Goal: Transaction & Acquisition: Subscribe to service/newsletter

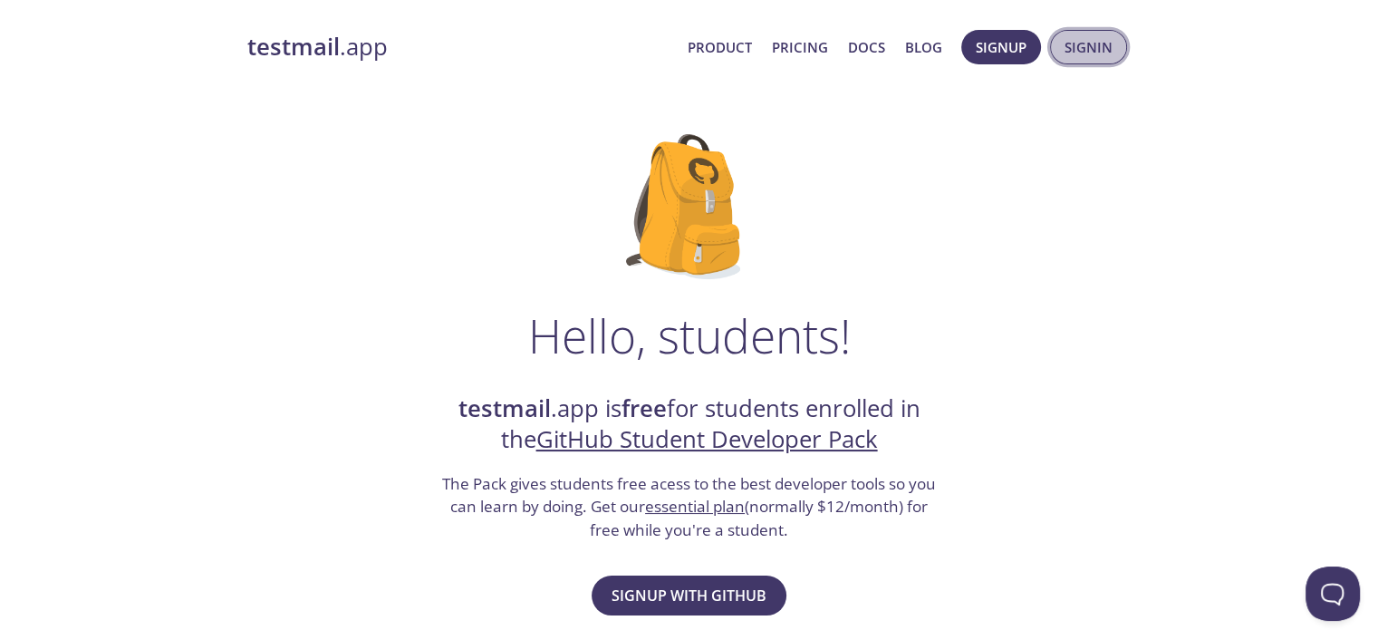
click at [1076, 53] on span "Signin" at bounding box center [1089, 47] width 48 height 24
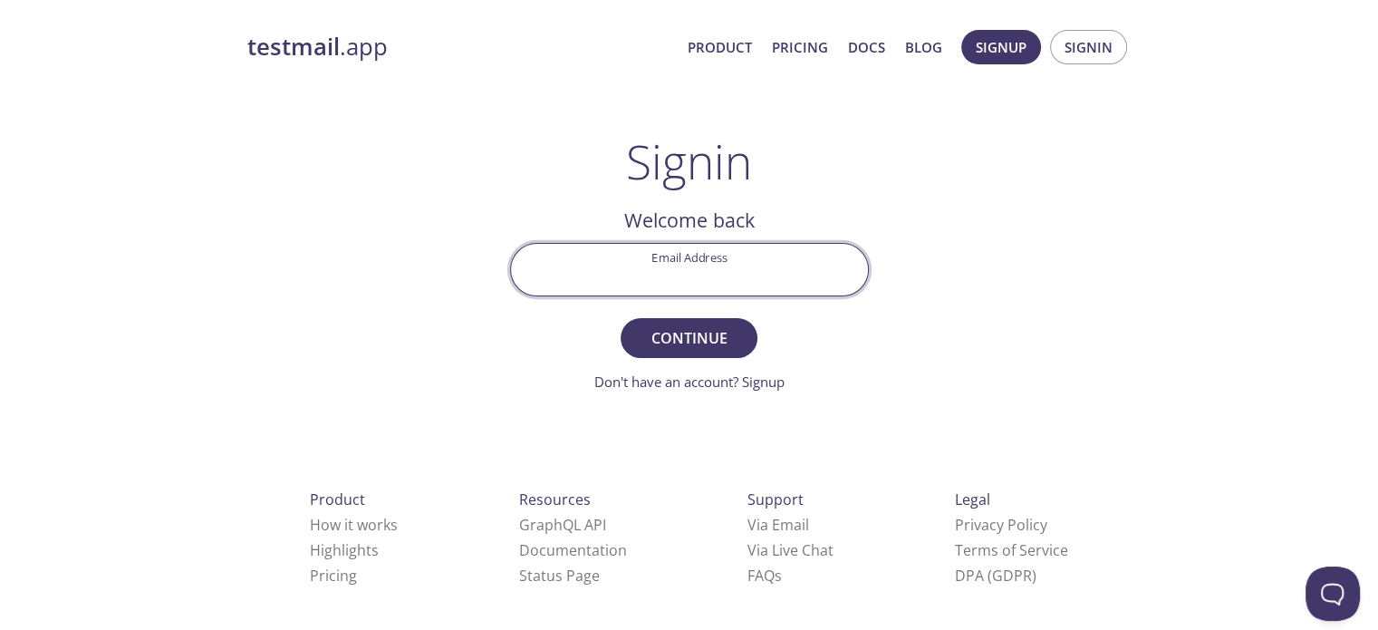
click at [761, 264] on input "Email Address" at bounding box center [689, 270] width 357 height 52
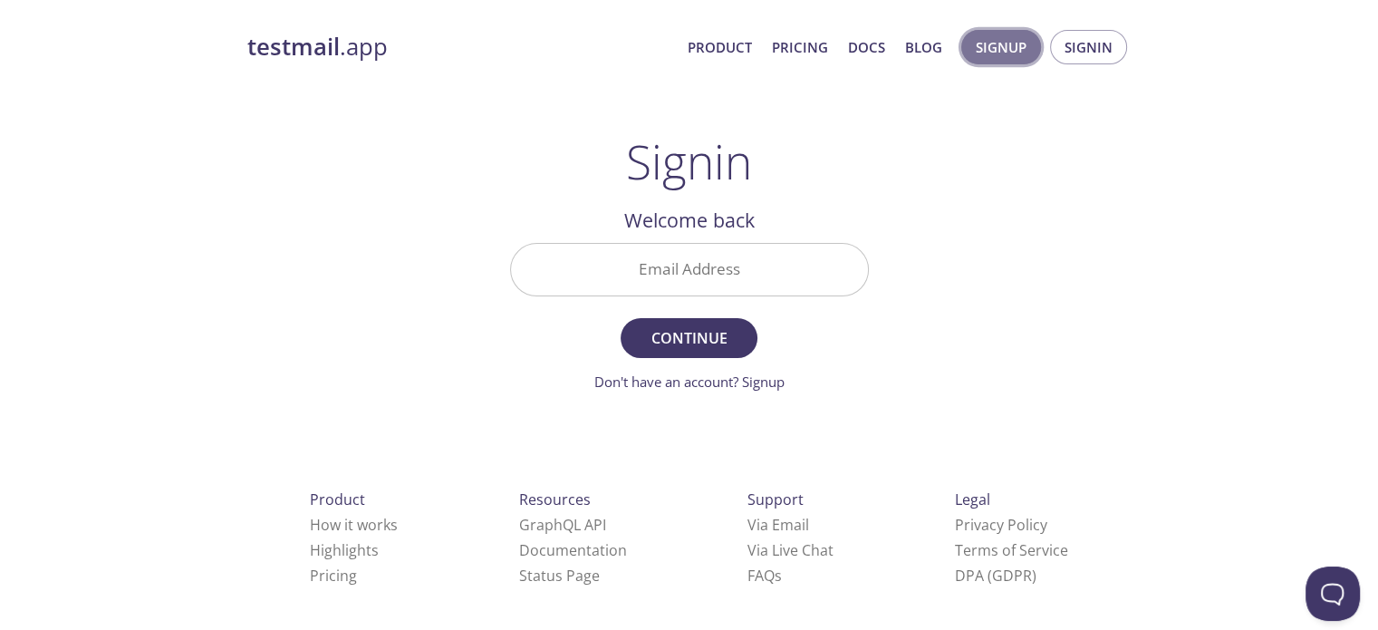
click at [998, 48] on span "Signup" at bounding box center [1001, 47] width 51 height 24
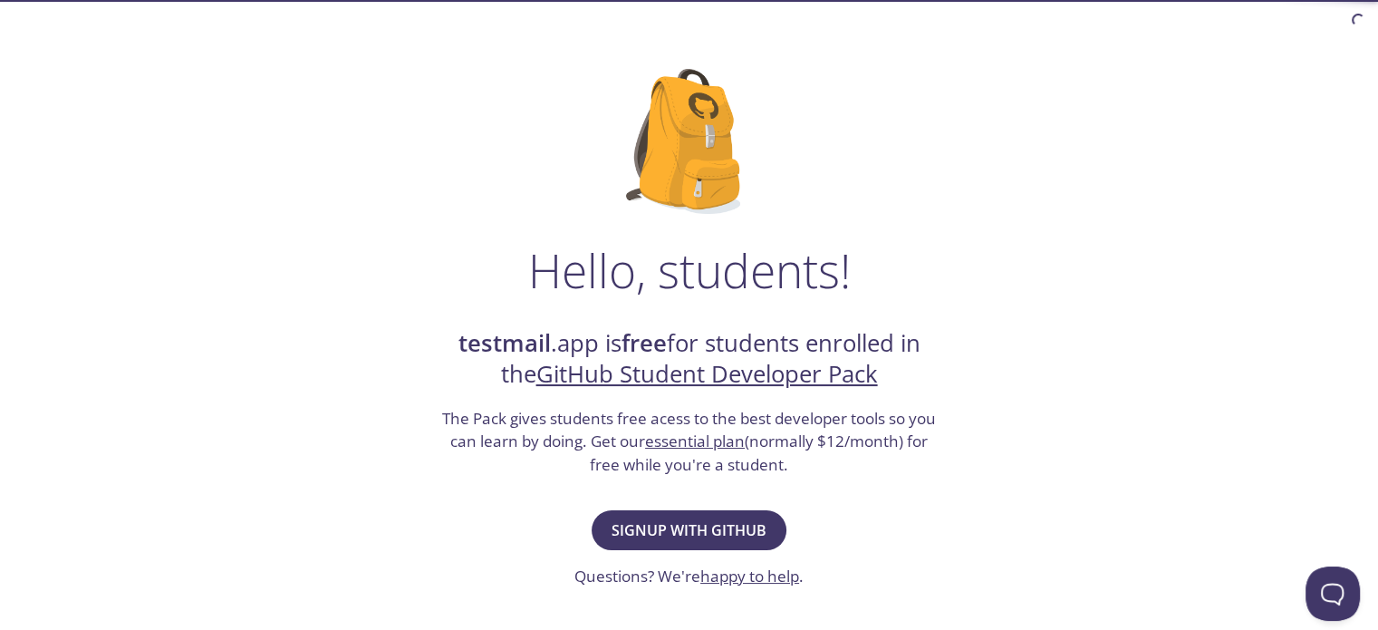
scroll to position [68, 0]
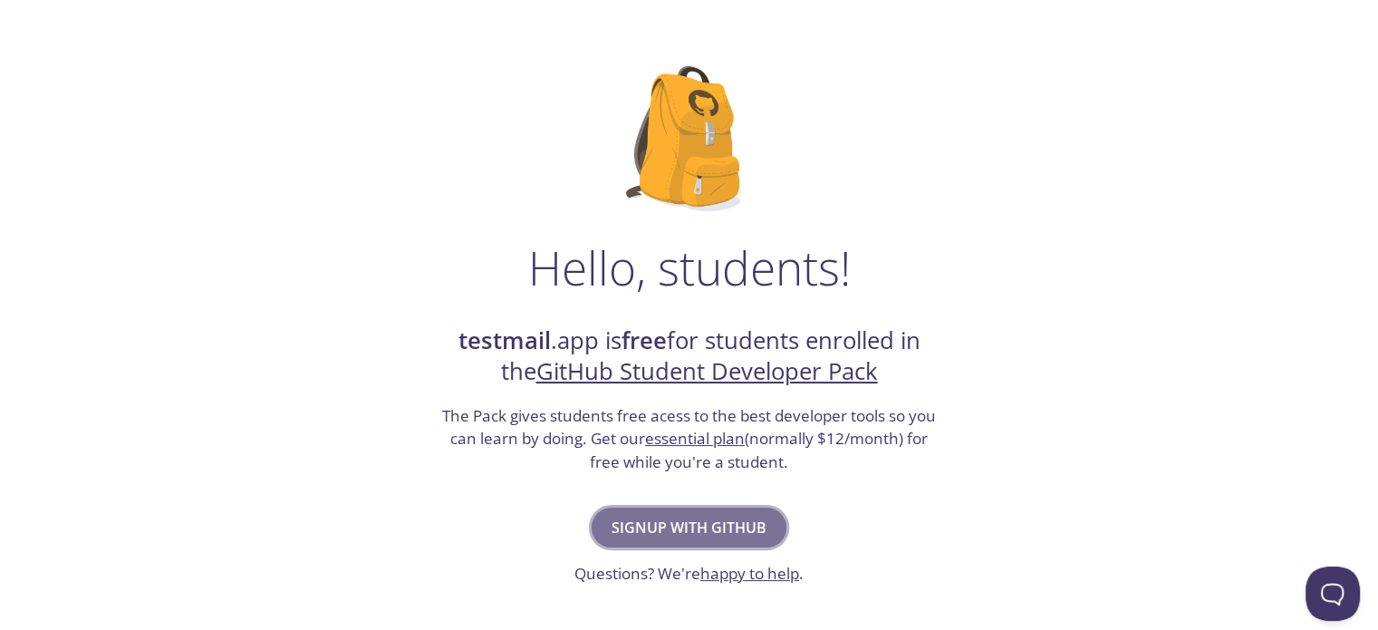
click at [708, 518] on span "Signup with GitHub" at bounding box center [689, 527] width 155 height 25
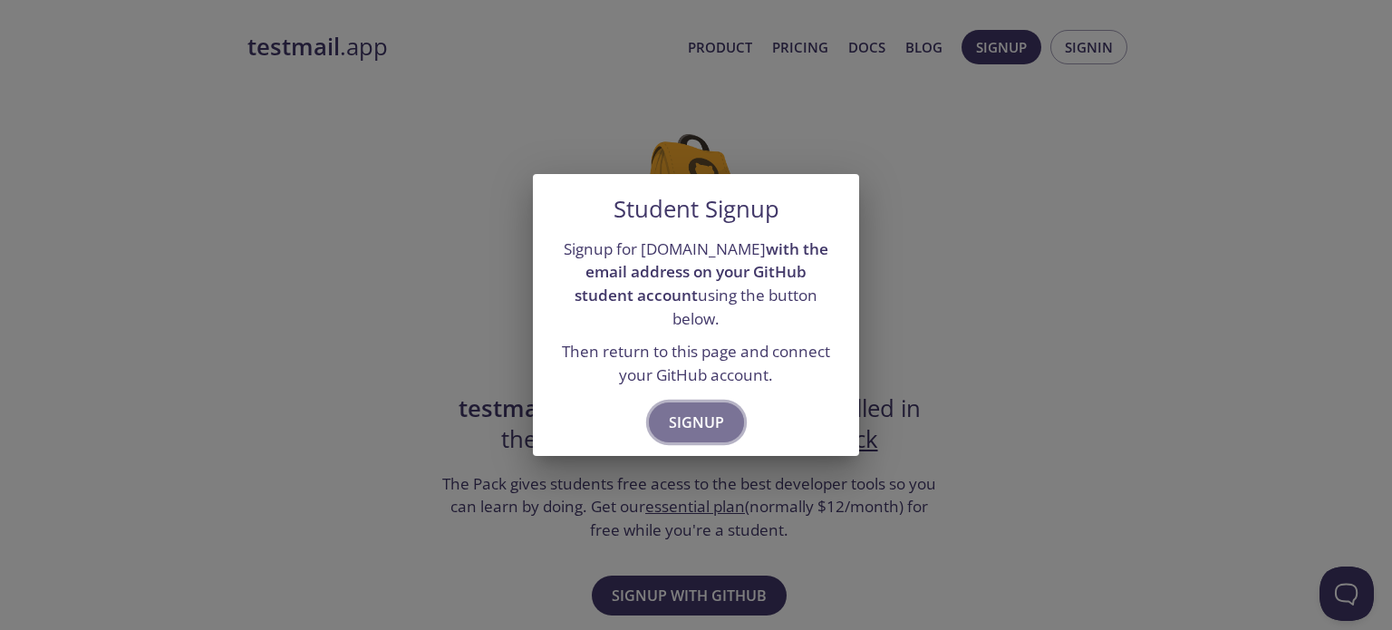
click at [709, 412] on span "Signup" at bounding box center [696, 422] width 55 height 25
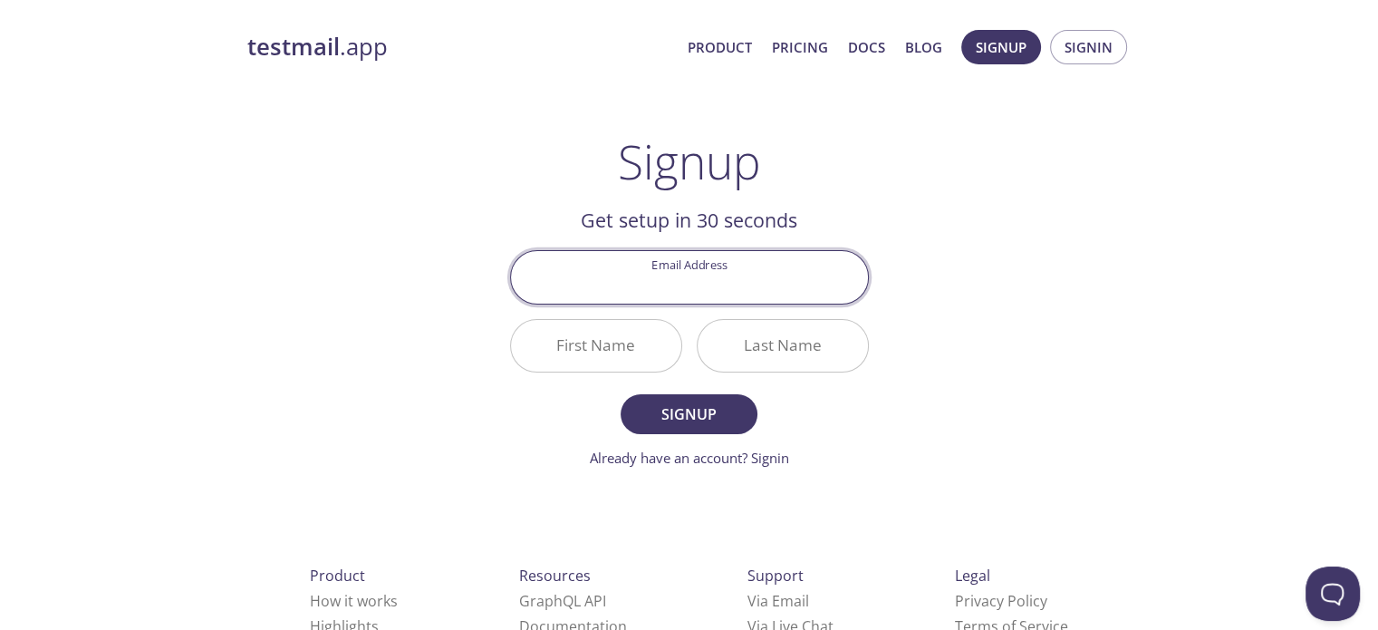
click at [713, 286] on input "Email Address" at bounding box center [689, 277] width 357 height 52
click at [679, 285] on input "[EMAIL_ADDRESS][DOMAIN_NAME]" at bounding box center [689, 277] width 357 height 52
type input "[EMAIL_ADDRESS][DOMAIN_NAME]"
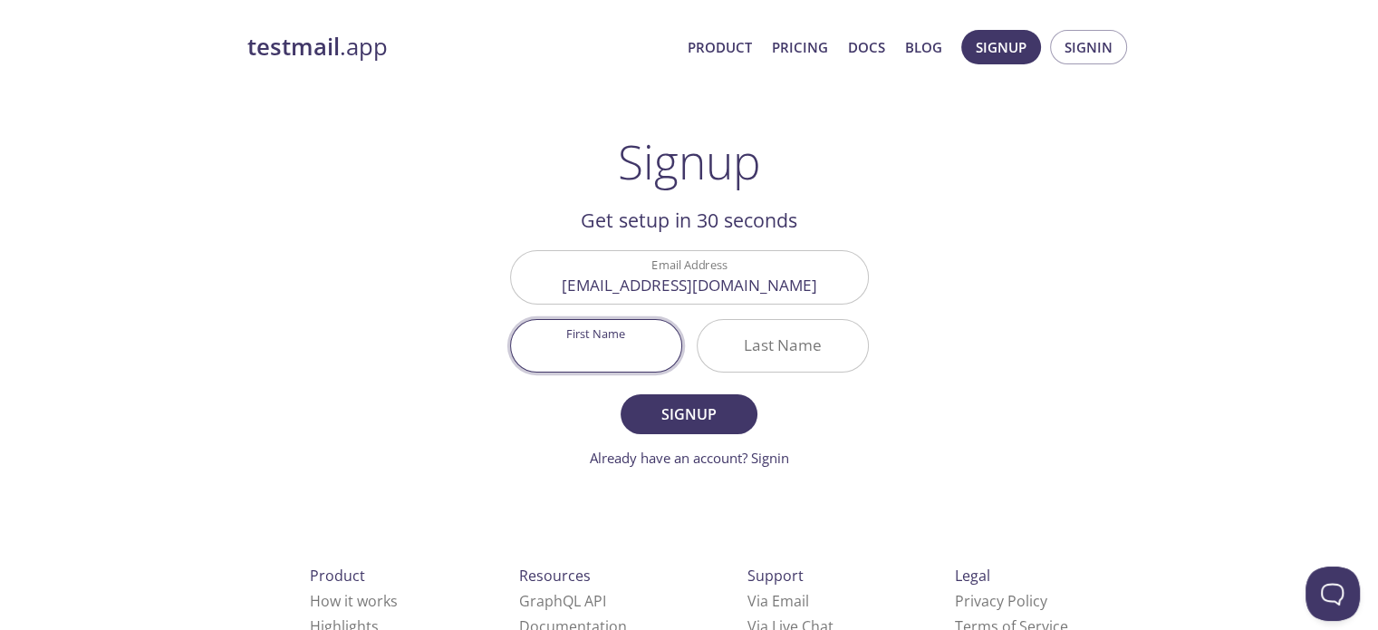
click at [616, 333] on input "First Name" at bounding box center [596, 346] width 170 height 52
type input "[PERSON_NAME]"
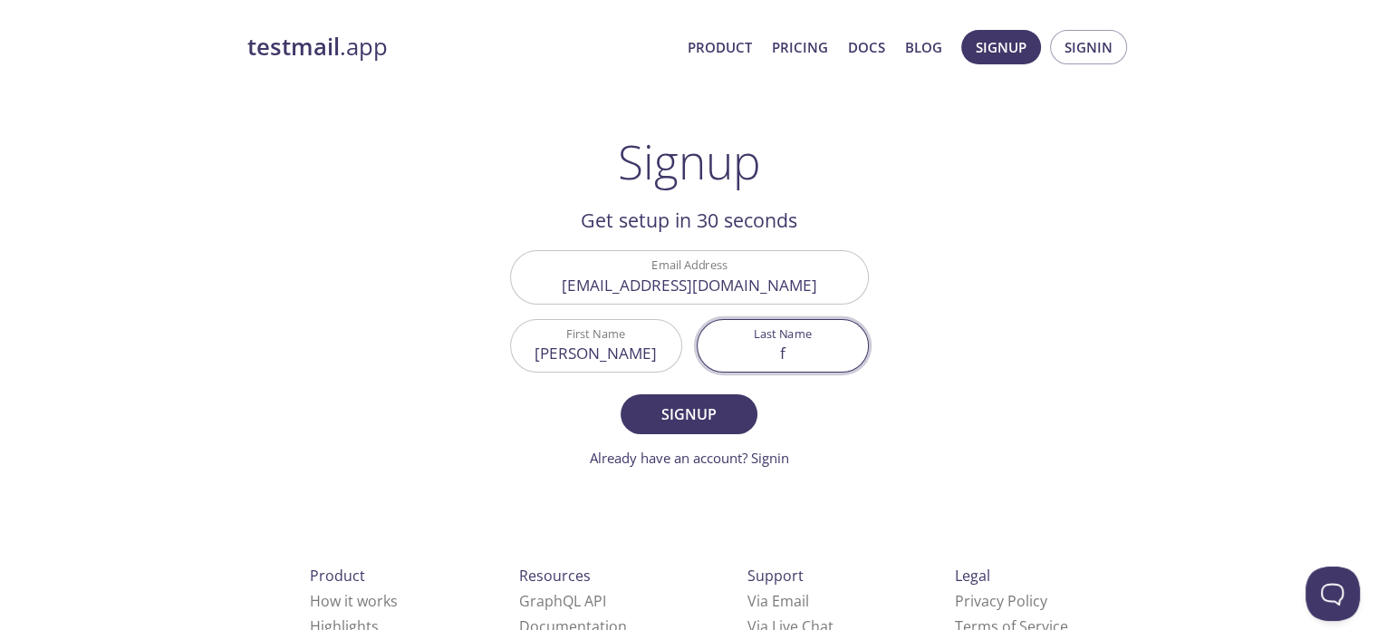
click at [760, 339] on input "f" at bounding box center [783, 346] width 170 height 52
type input "[PERSON_NAME]"
click at [692, 412] on span "Signup" at bounding box center [689, 413] width 96 height 25
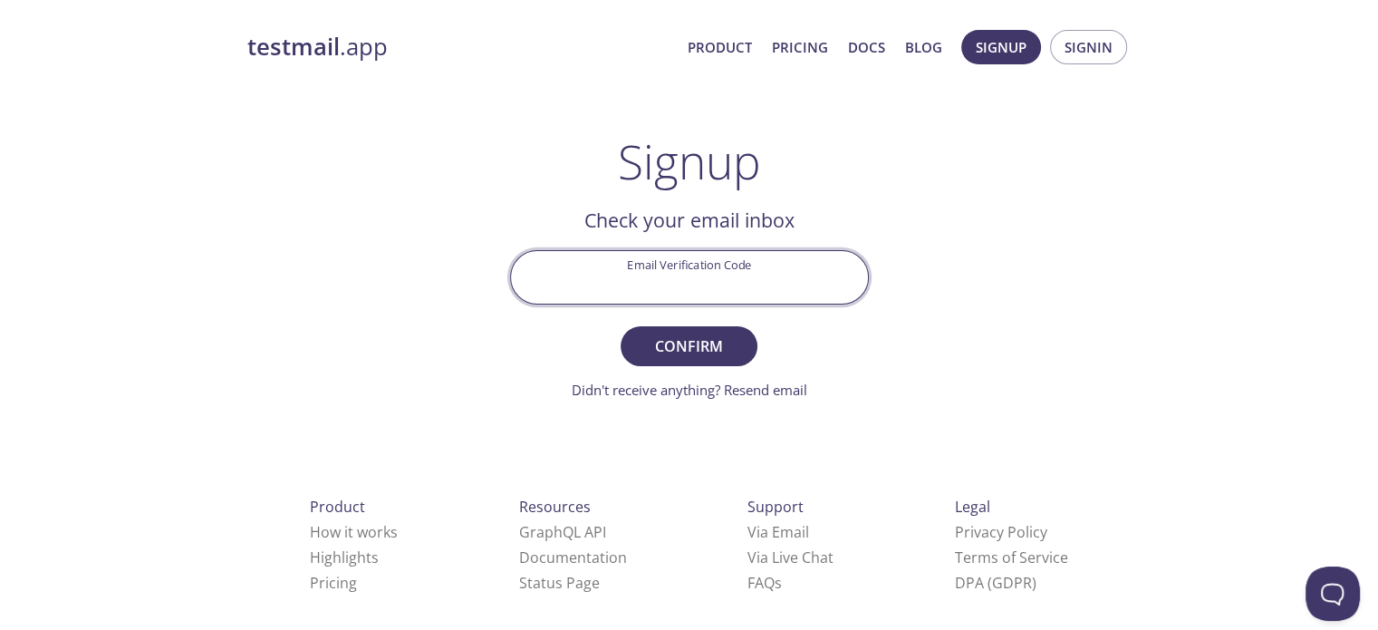
click at [769, 293] on input "Email Verification Code" at bounding box center [689, 277] width 357 height 52
paste input "ZLEK96D"
type input "ZLEK96D"
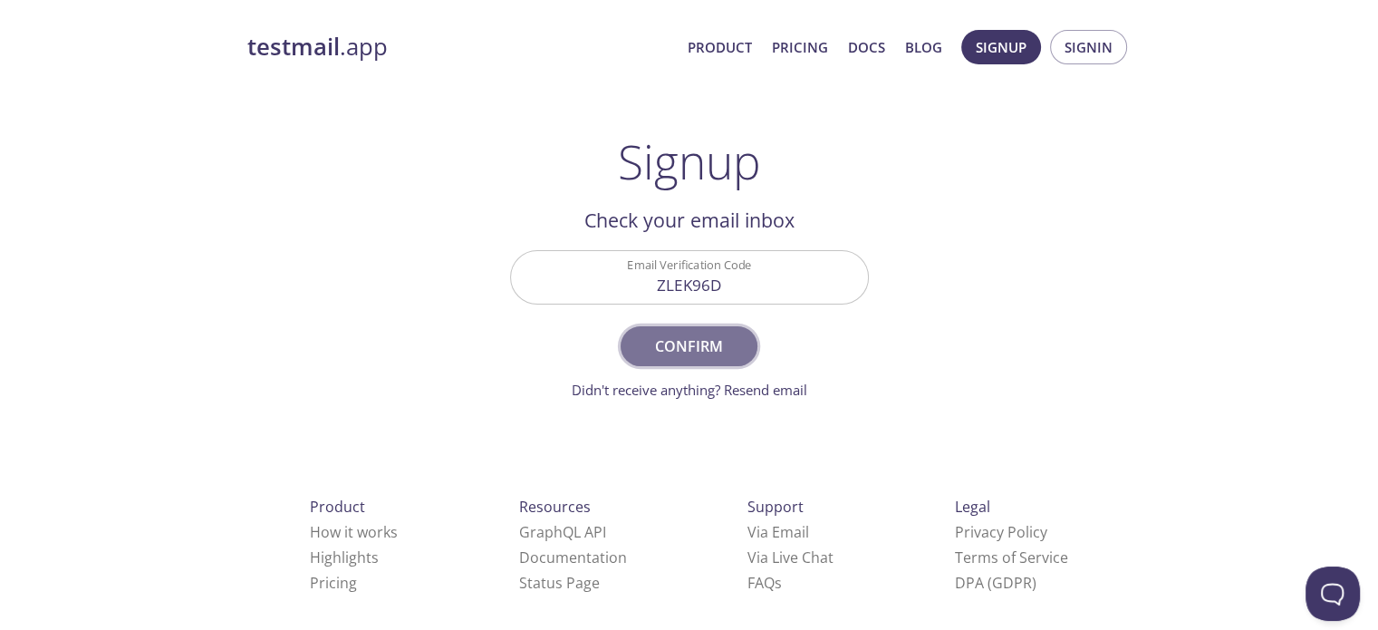
click at [721, 347] on span "Confirm" at bounding box center [689, 345] width 96 height 25
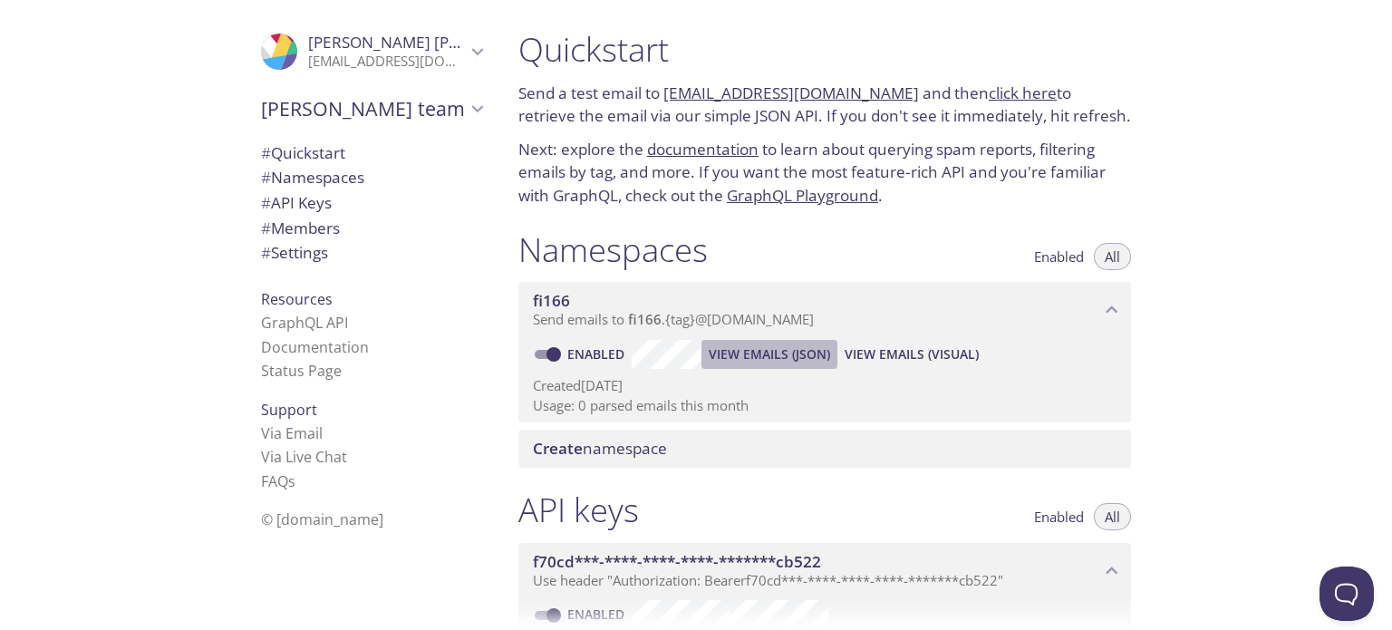
click at [741, 351] on span "View Emails (JSON)" at bounding box center [769, 354] width 121 height 22
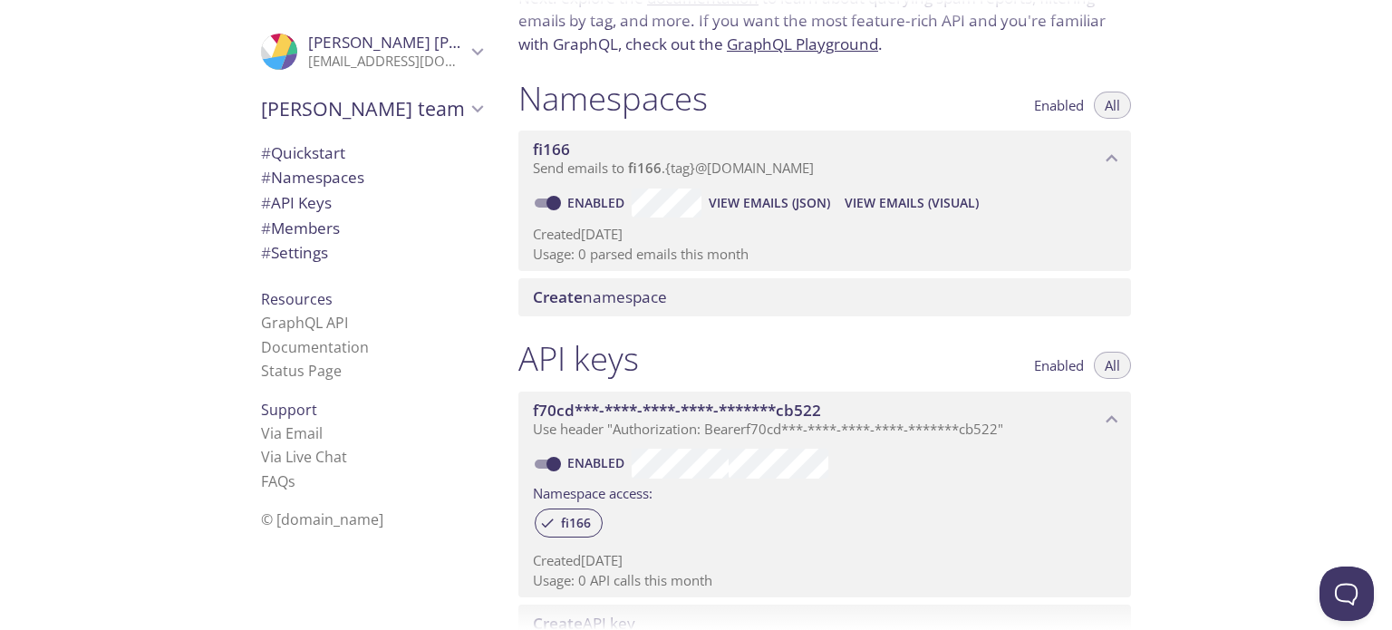
scroll to position [149, 0]
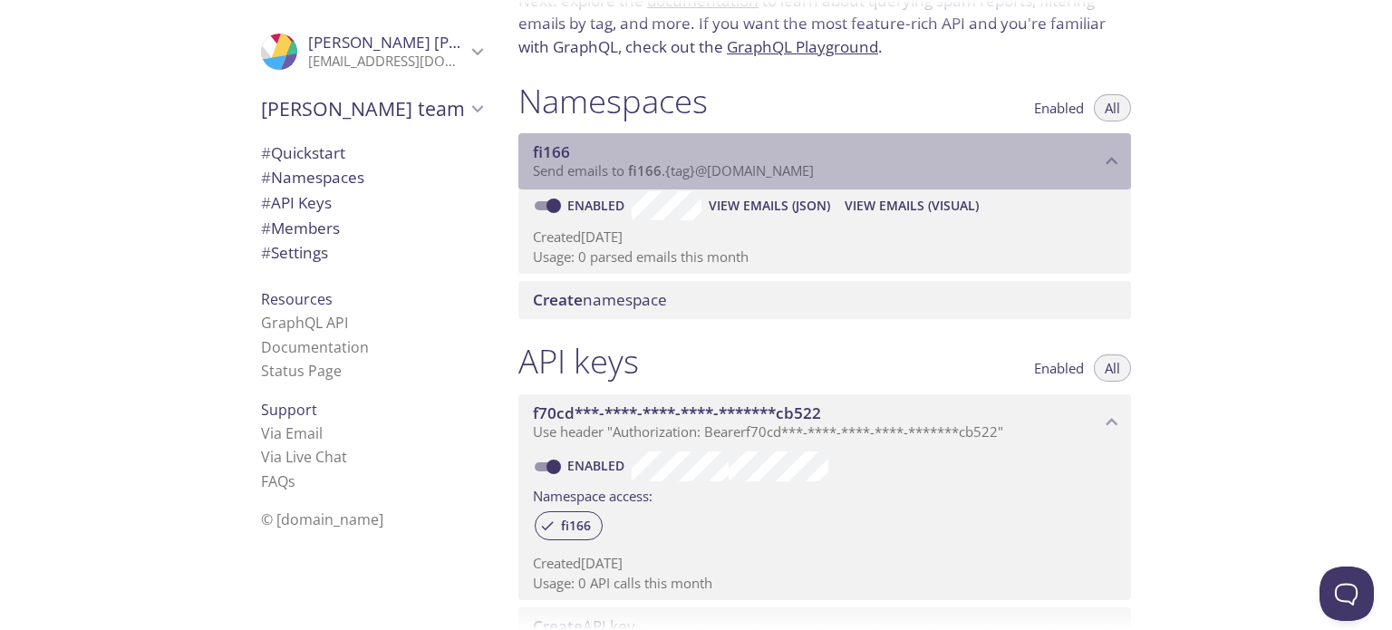
click at [547, 147] on span "fi166" at bounding box center [551, 151] width 37 height 21
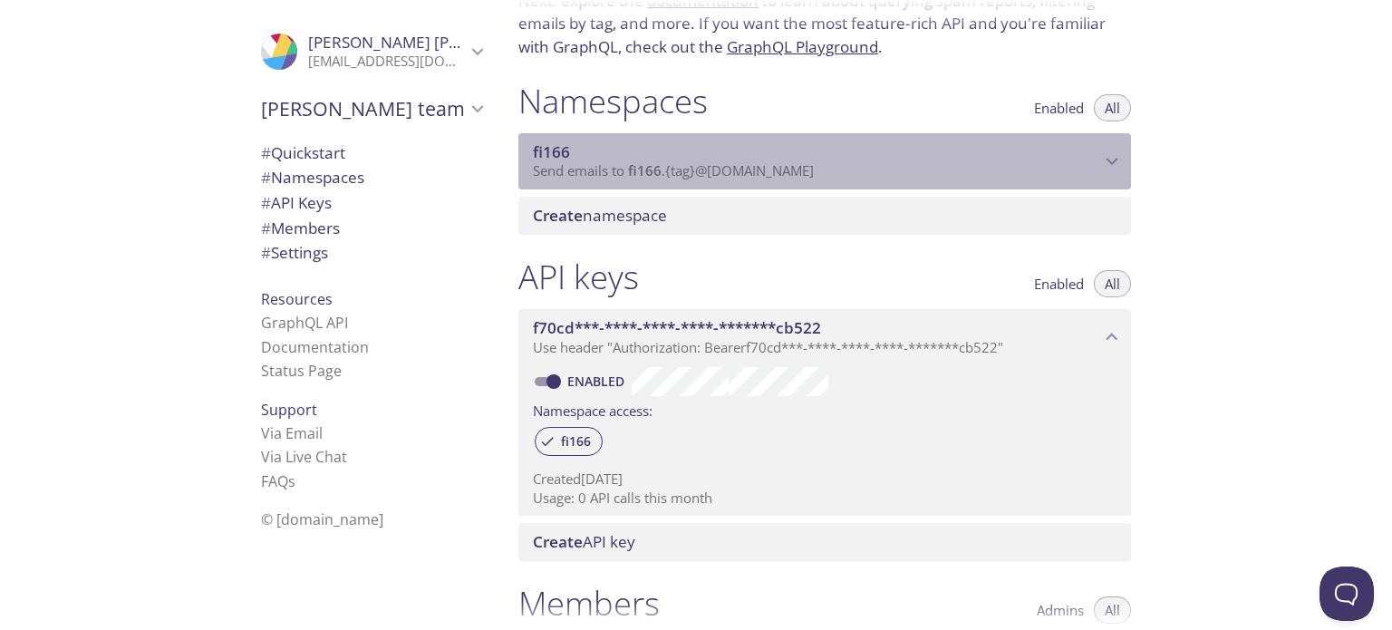
click at [547, 147] on span "fi166" at bounding box center [551, 151] width 37 height 21
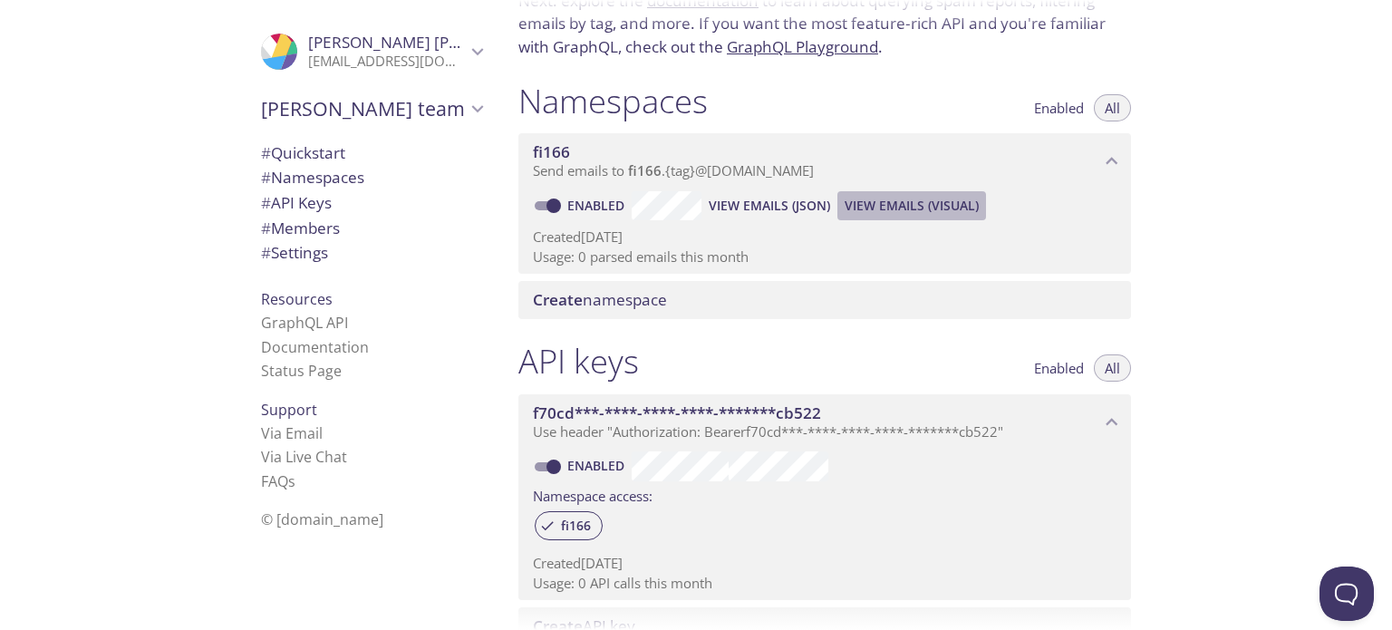
click at [879, 207] on span "View Emails (Visual)" at bounding box center [911, 206] width 134 height 22
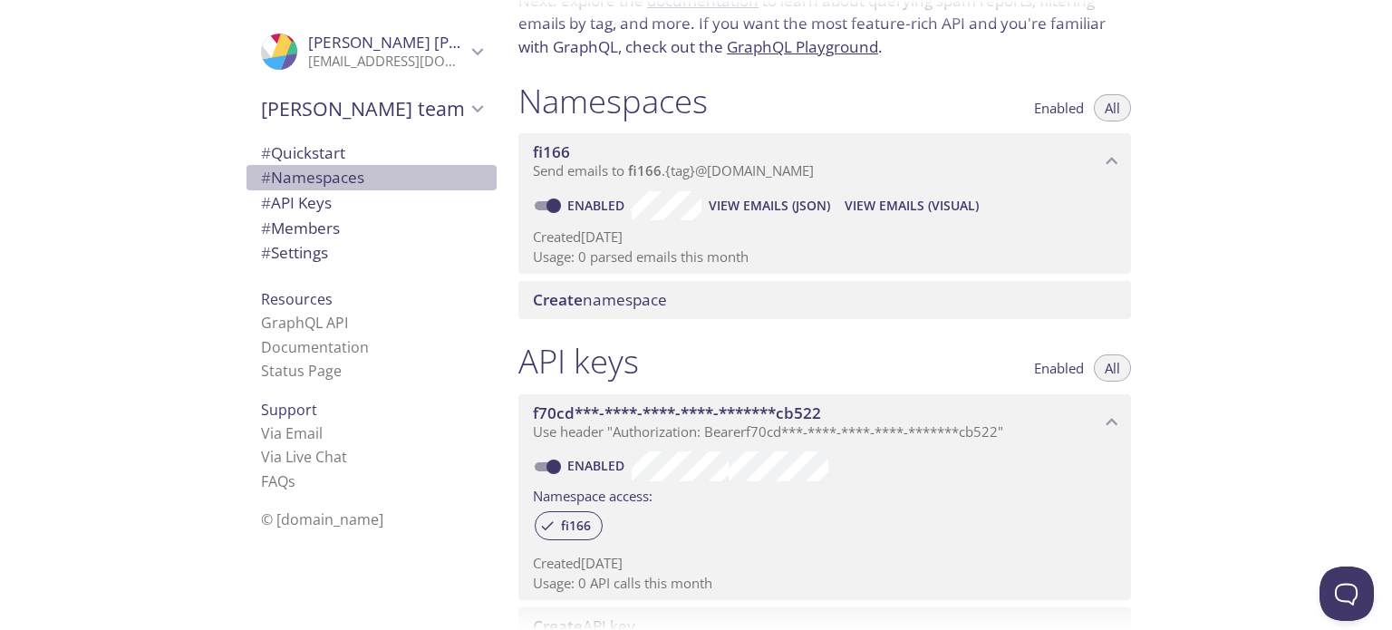
click at [336, 175] on span "# Namespaces" at bounding box center [312, 177] width 103 height 21
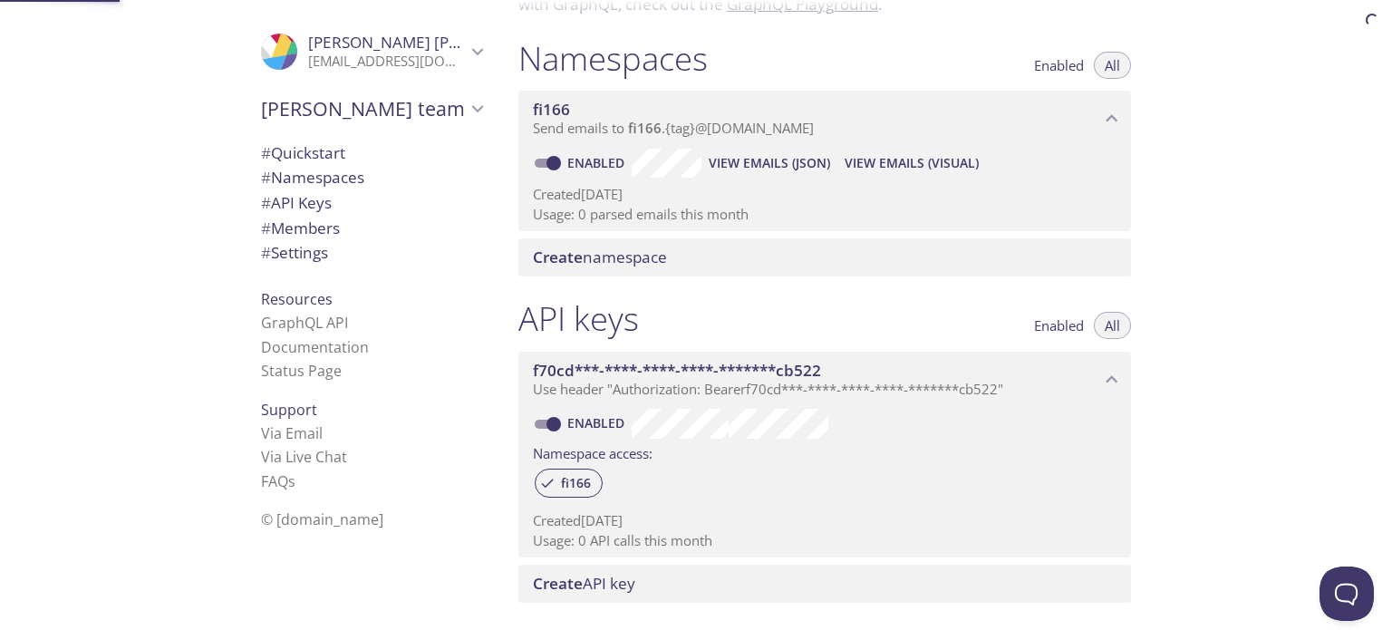
scroll to position [228, 0]
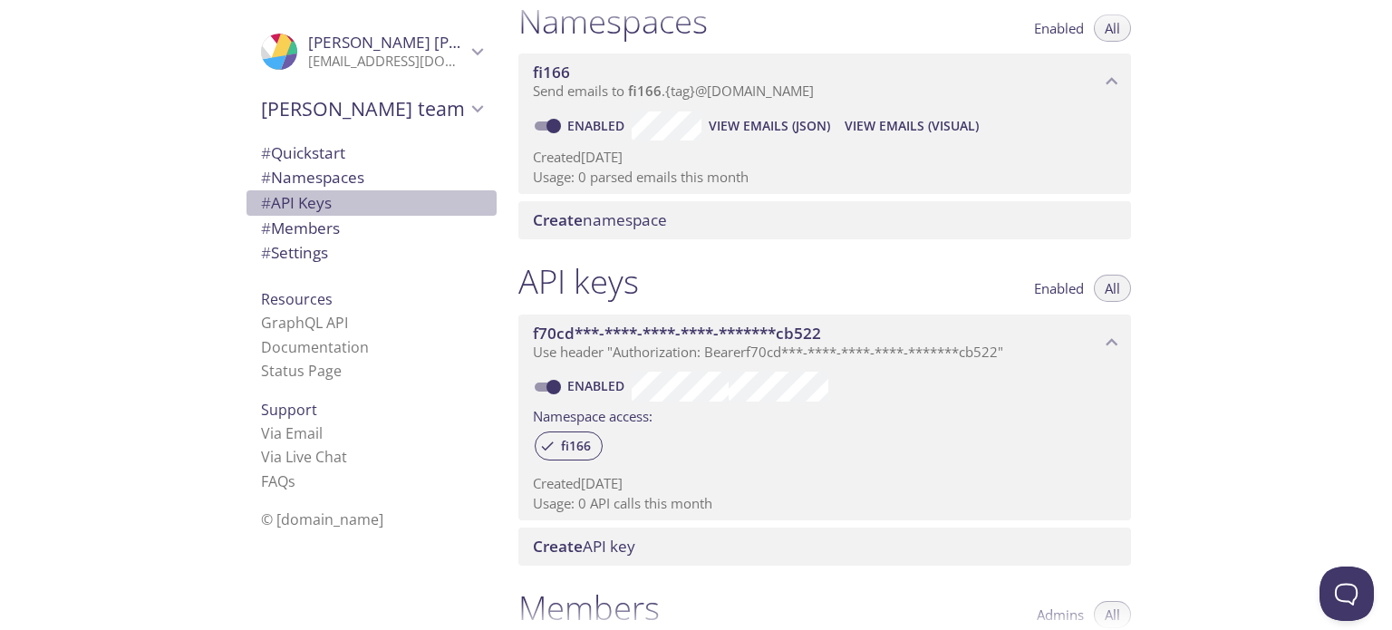
click at [333, 195] on span "# API Keys" at bounding box center [371, 203] width 221 height 24
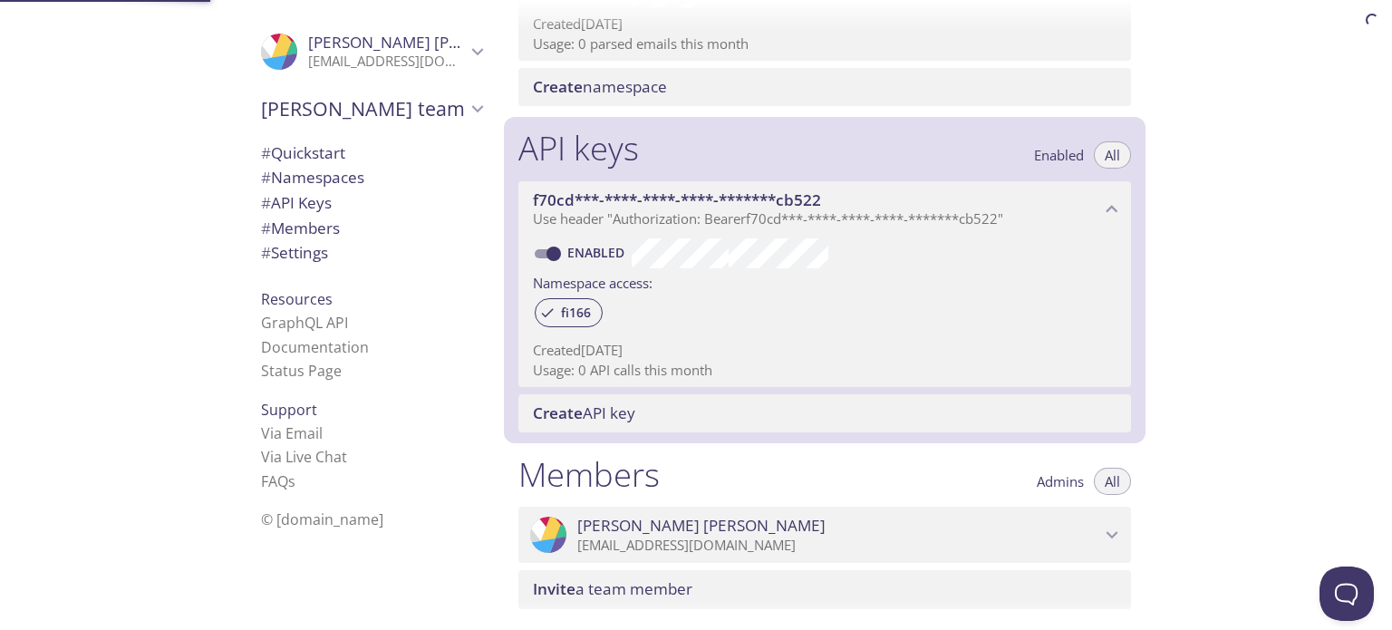
scroll to position [489, 0]
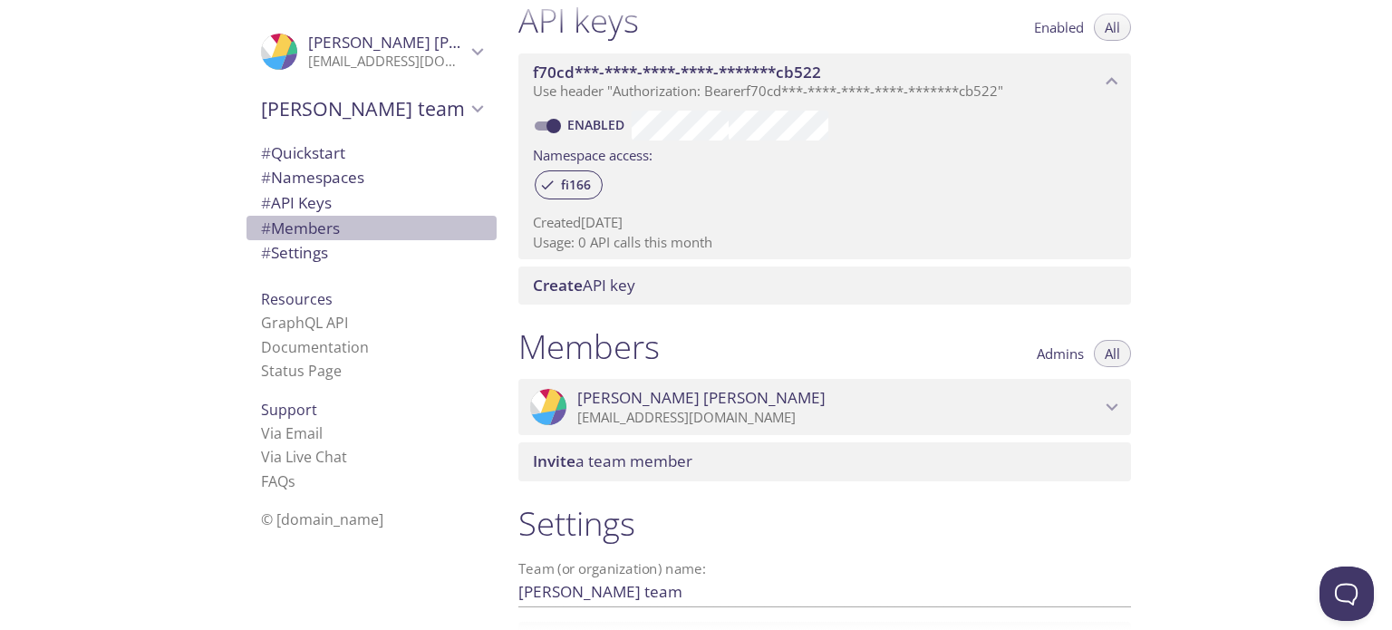
click at [327, 225] on span "# Members" at bounding box center [300, 227] width 79 height 21
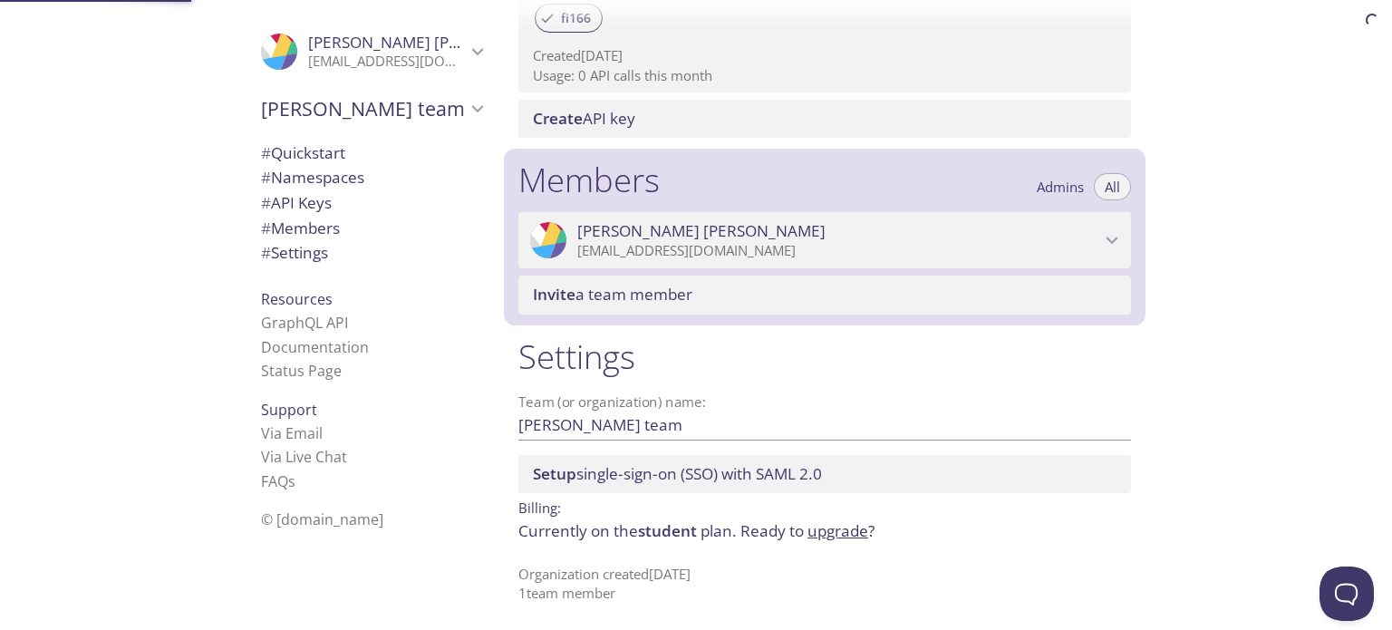
scroll to position [659, 0]
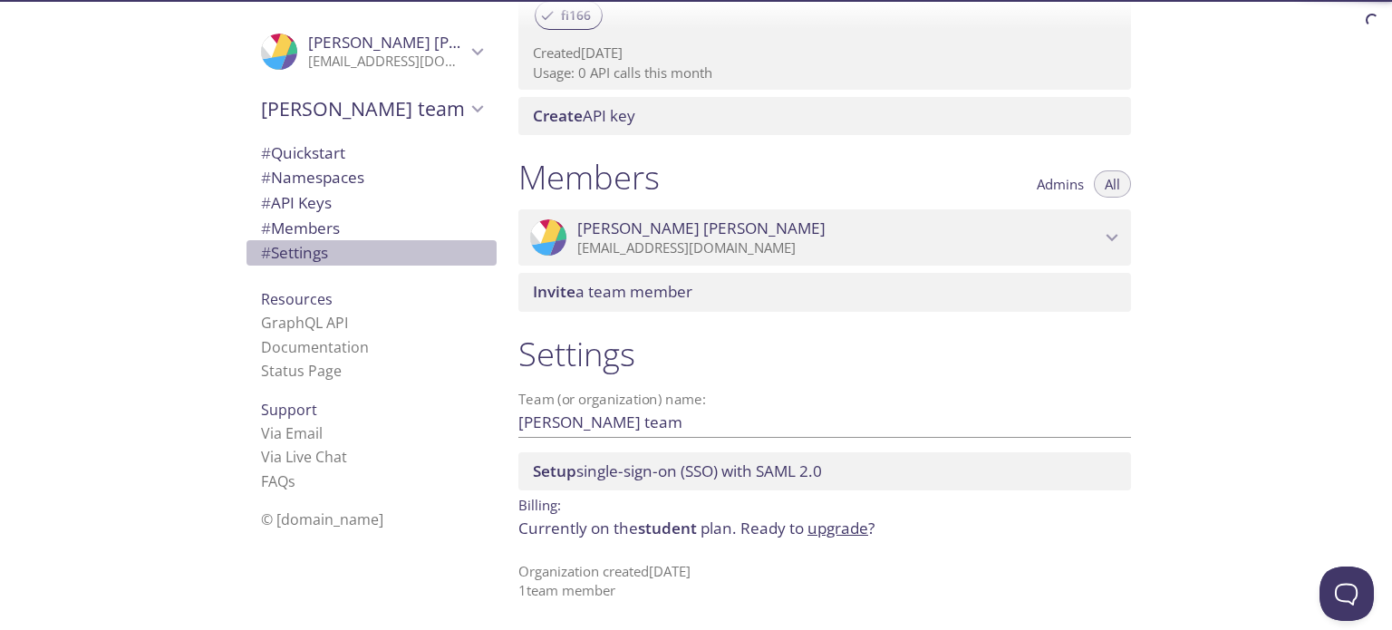
click at [324, 254] on span "# Settings" at bounding box center [371, 253] width 221 height 24
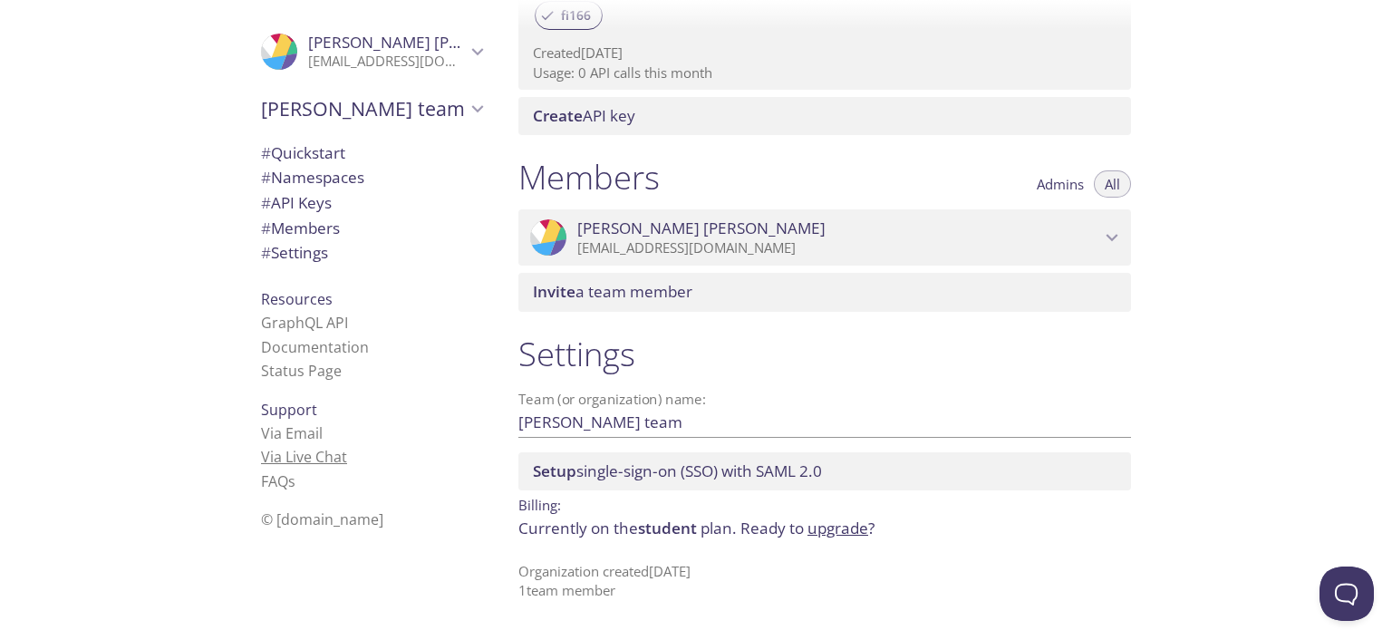
click at [302, 454] on link "Via Live Chat" at bounding box center [304, 457] width 86 height 20
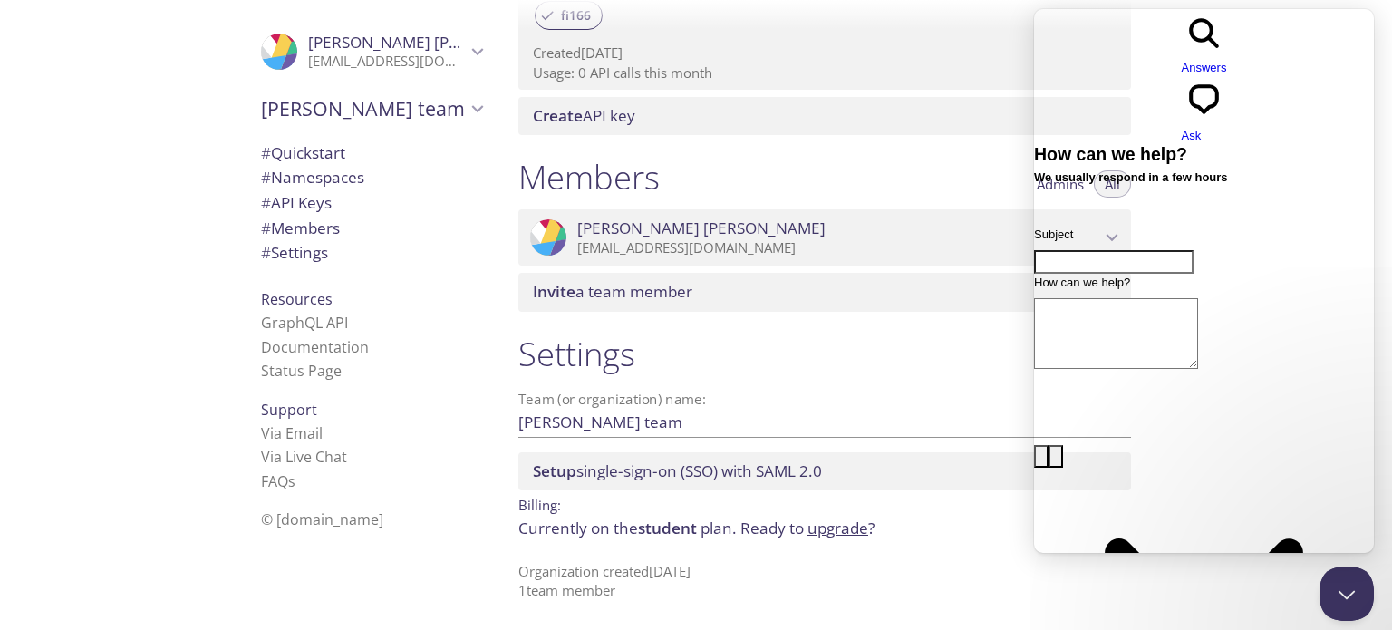
click at [1053, 575] on p "Organization created 11 Sep 2025 1 team member" at bounding box center [824, 581] width 613 height 39
click at [1350, 578] on button "Close Beacon popover" at bounding box center [1343, 590] width 54 height 54
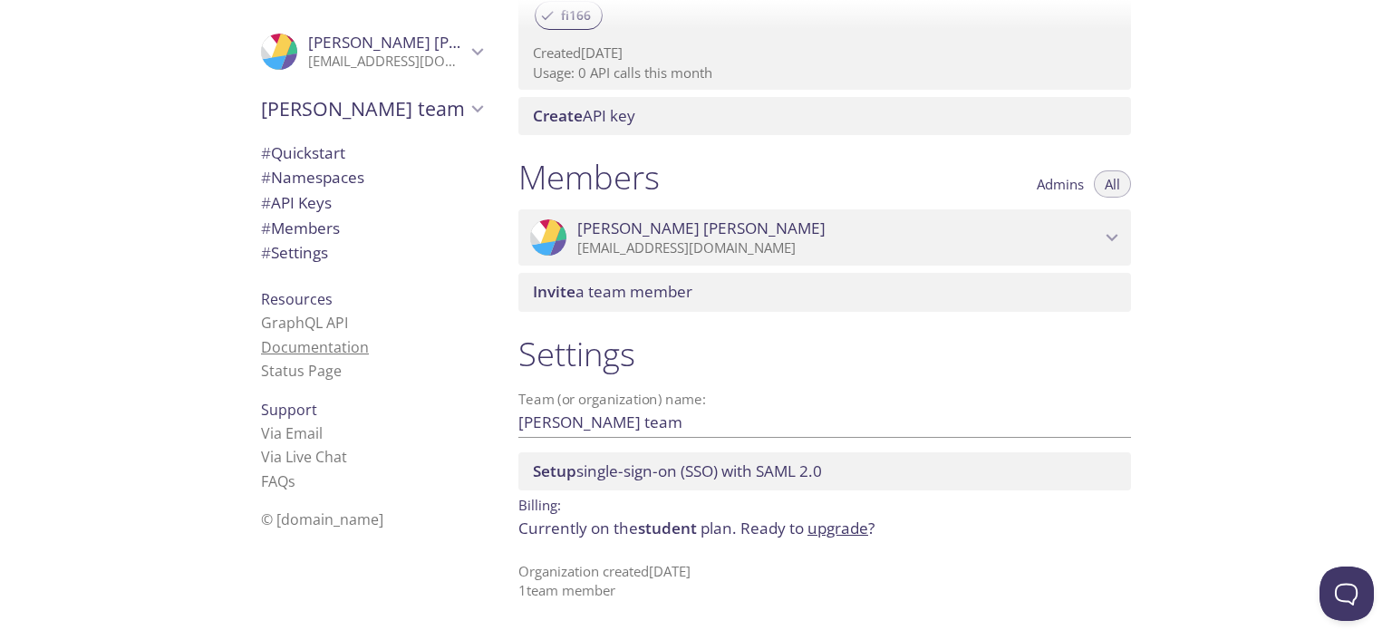
click at [324, 340] on link "Documentation" at bounding box center [315, 347] width 108 height 20
